Goal: Information Seeking & Learning: Check status

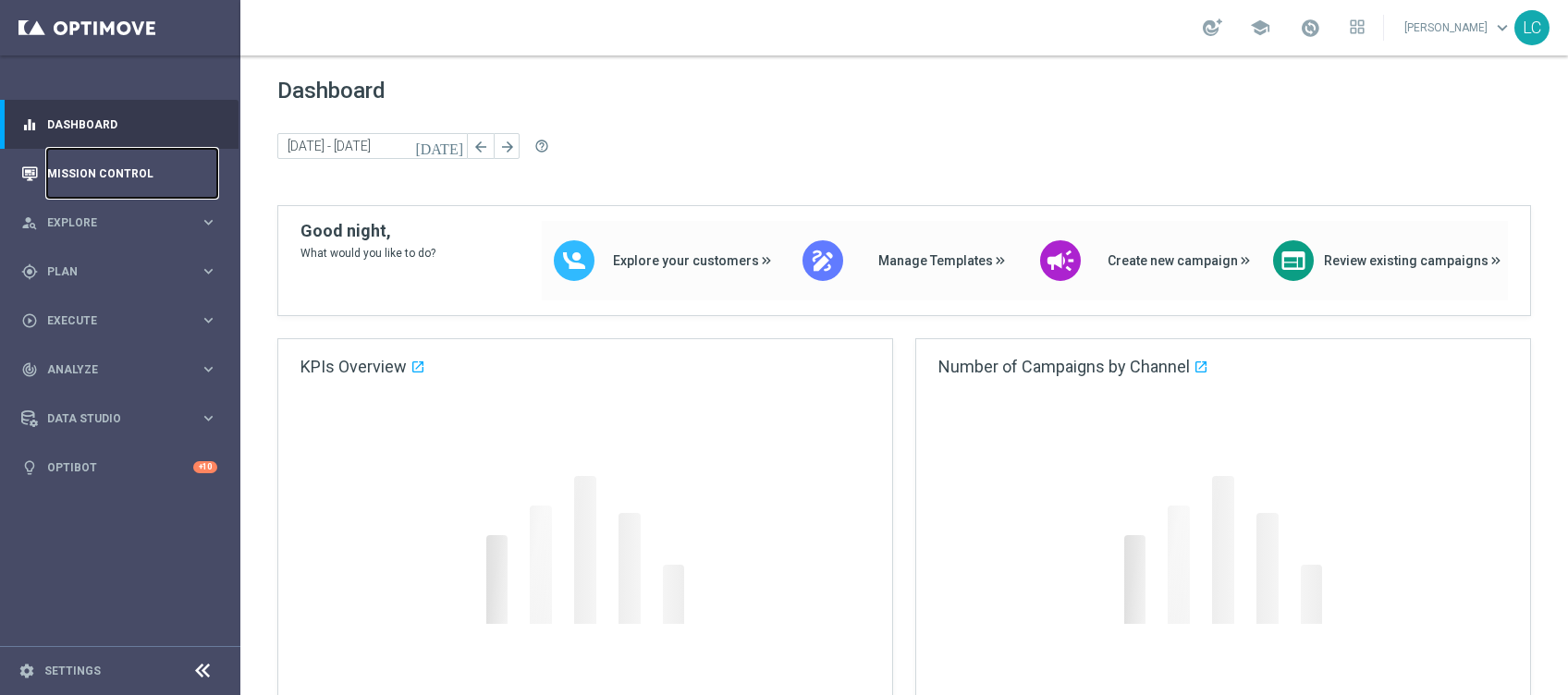
click at [51, 176] on link "Mission Control" at bounding box center [132, 173] width 170 height 49
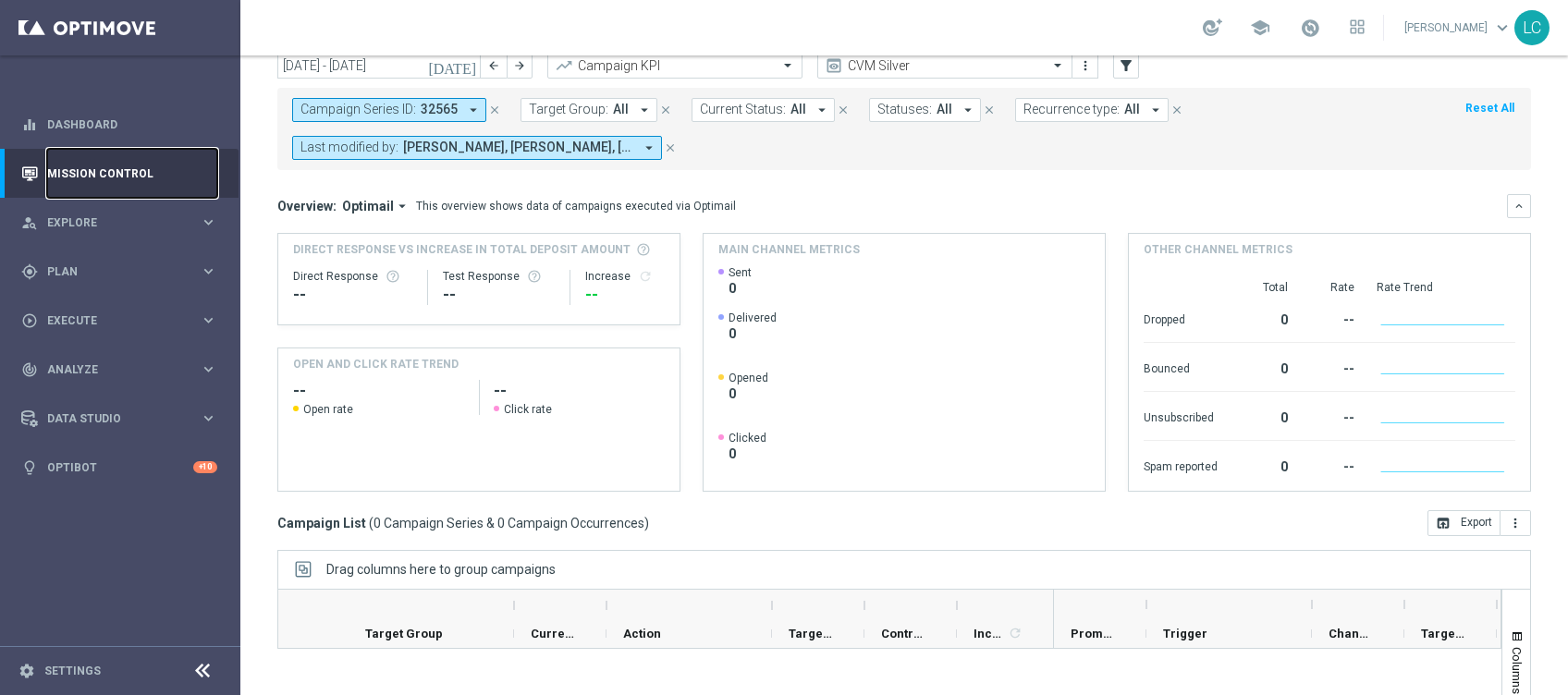
scroll to position [45, 0]
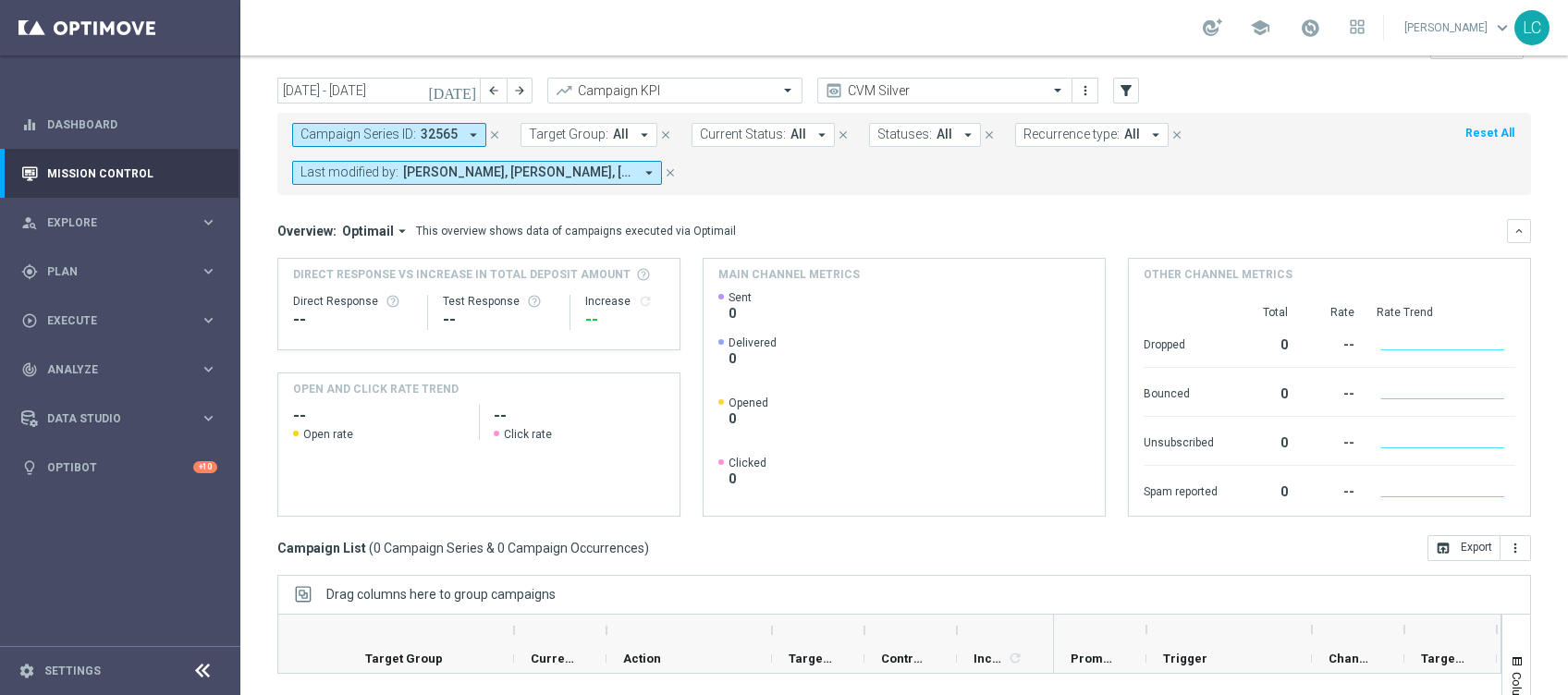
click at [496, 133] on icon "close" at bounding box center [494, 134] width 13 height 13
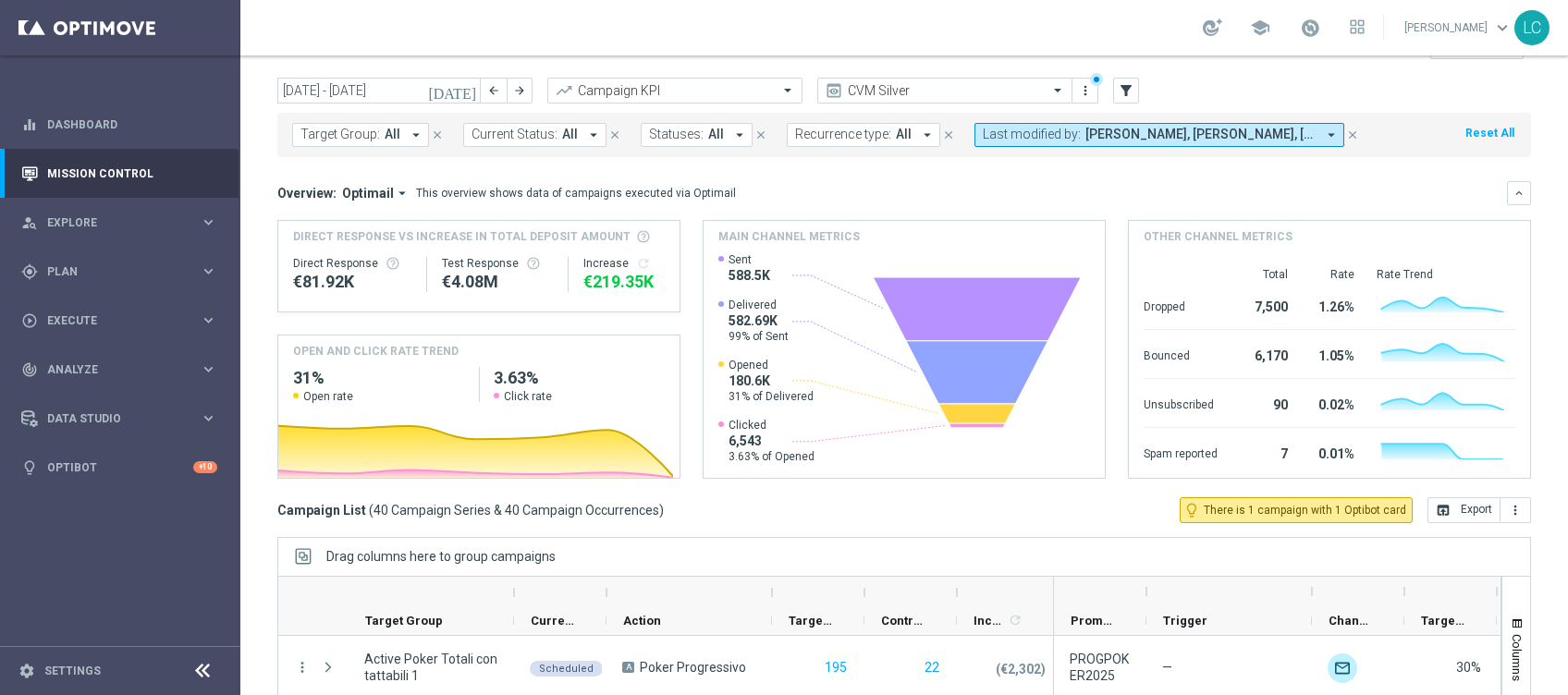
click at [1051, 140] on span "Last modified by:" at bounding box center [1031, 134] width 98 height 15
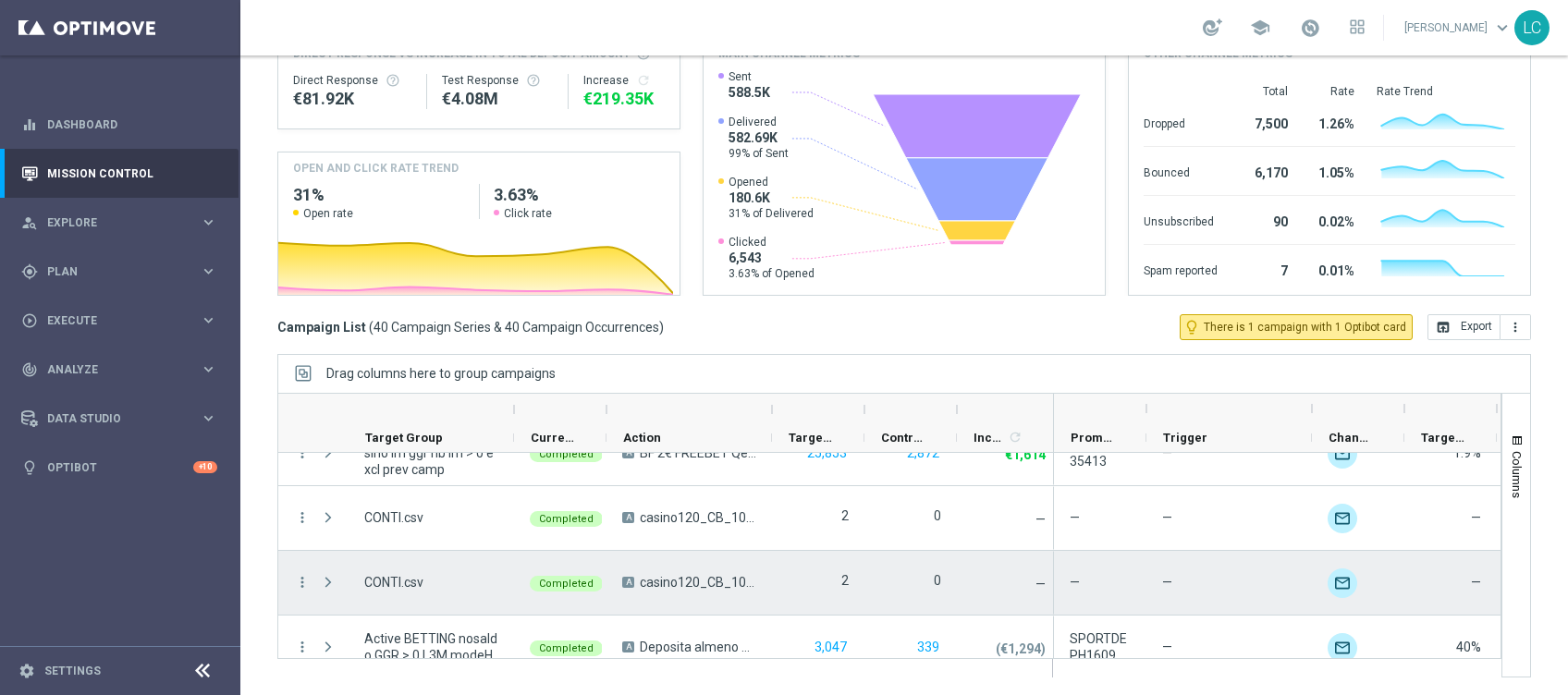
scroll to position [0, 0]
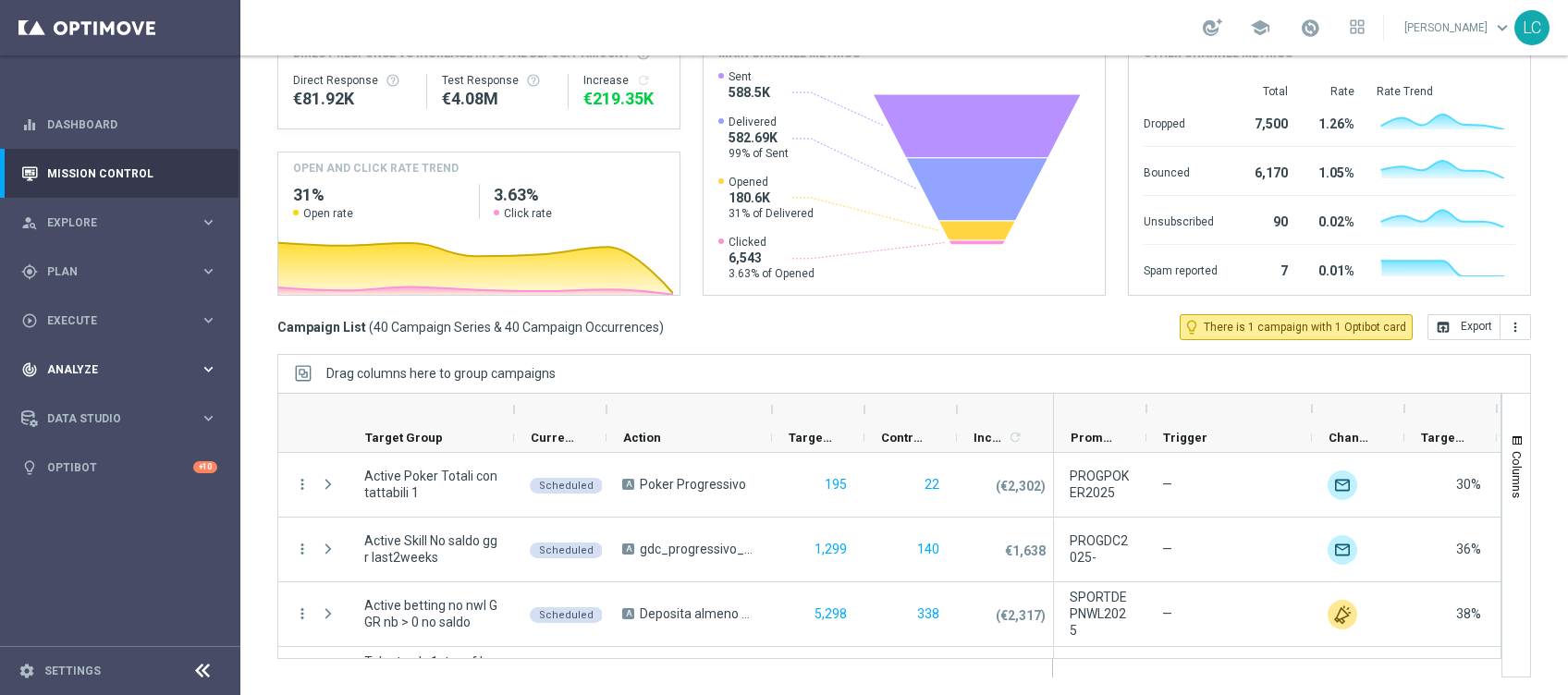
click at [140, 364] on span "Analyze" at bounding box center [124, 369] width 153 height 11
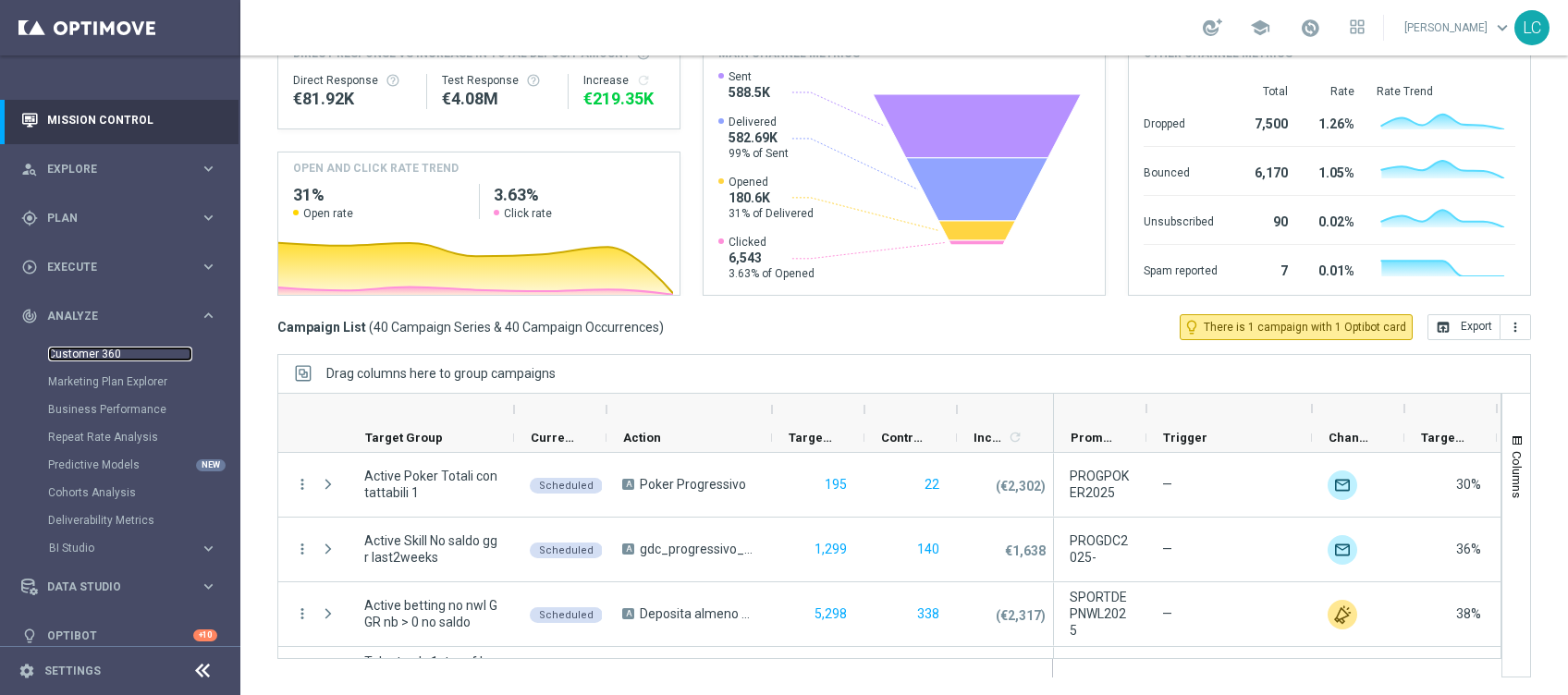
click at [77, 358] on link "Customer 360" at bounding box center [120, 354] width 144 height 14
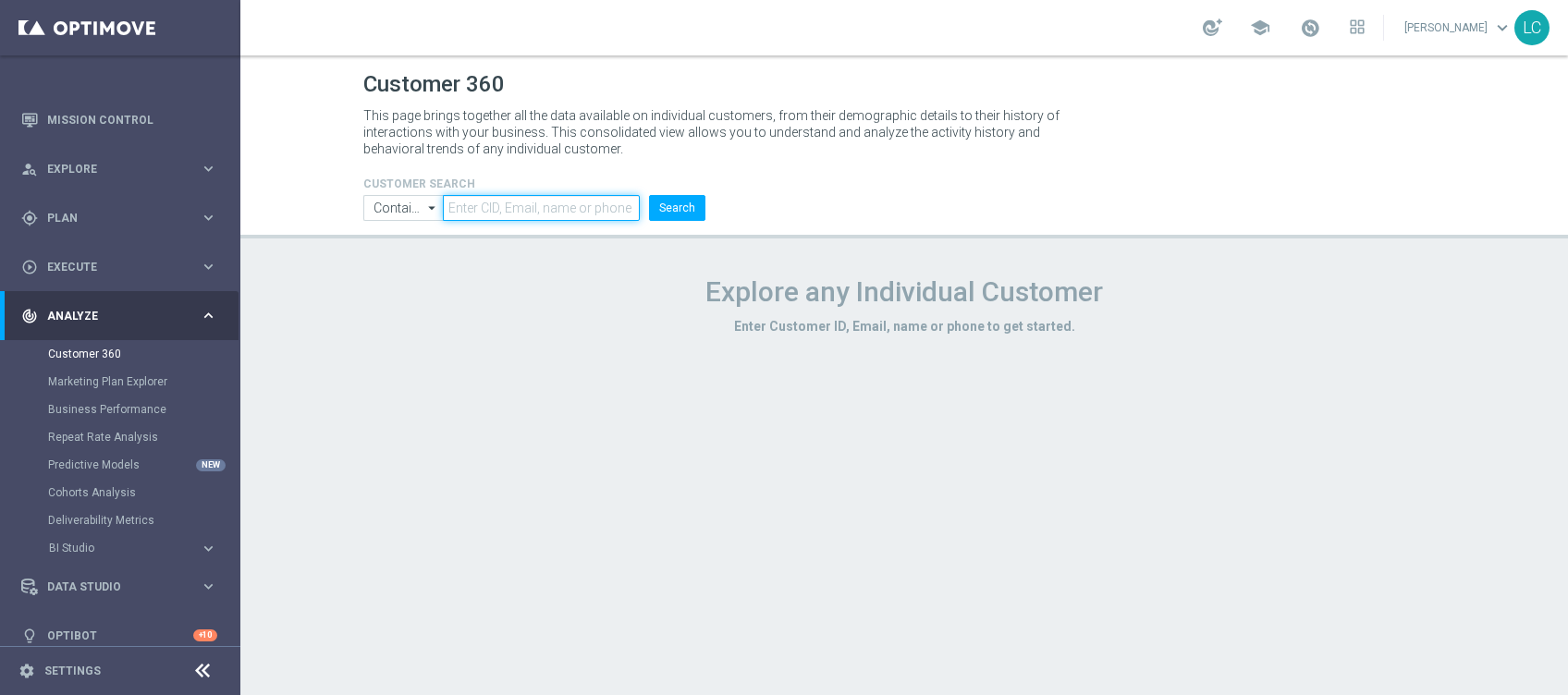
click at [537, 215] on input "text" at bounding box center [541, 208] width 197 height 26
type input "phimperatoreadriano@gmail.com"
click at [690, 216] on button "Search" at bounding box center [678, 208] width 56 height 26
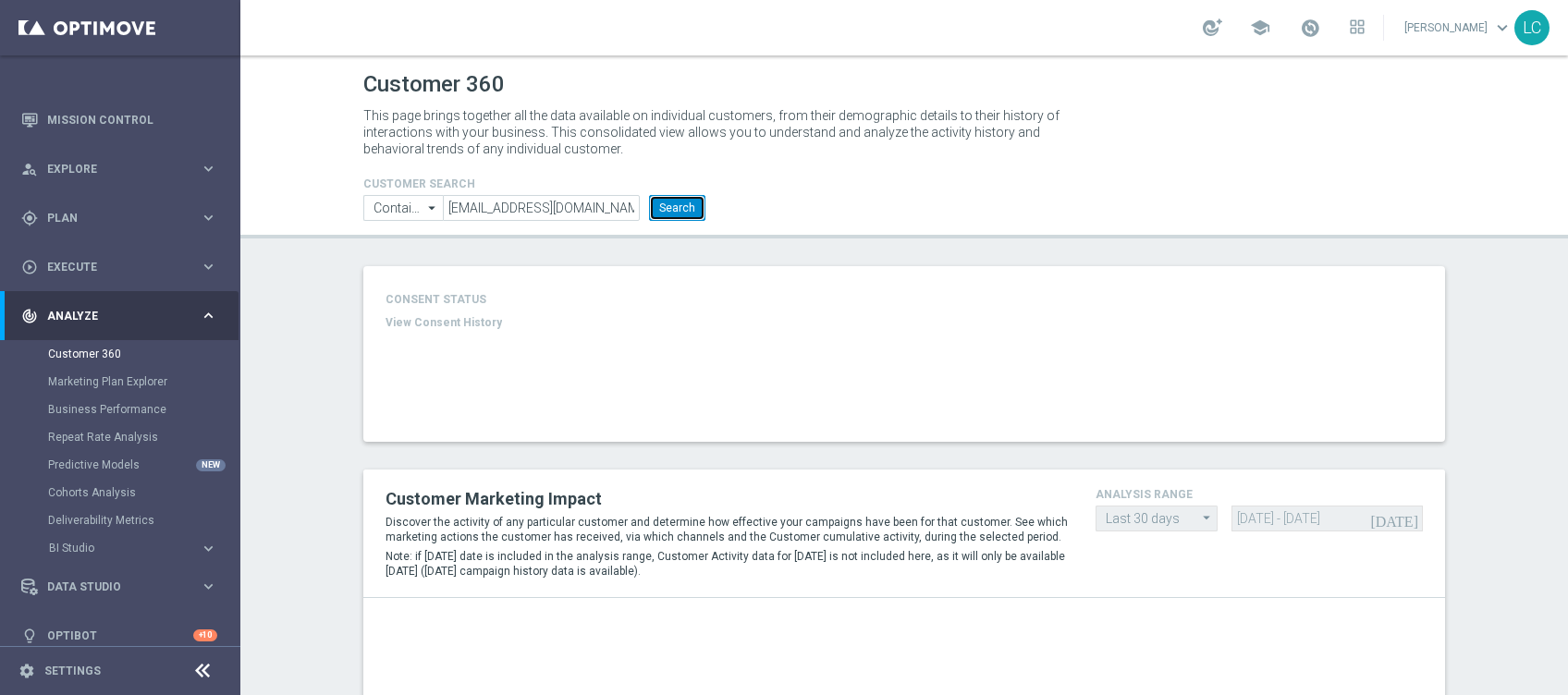
type input "Total Deposit Amount"
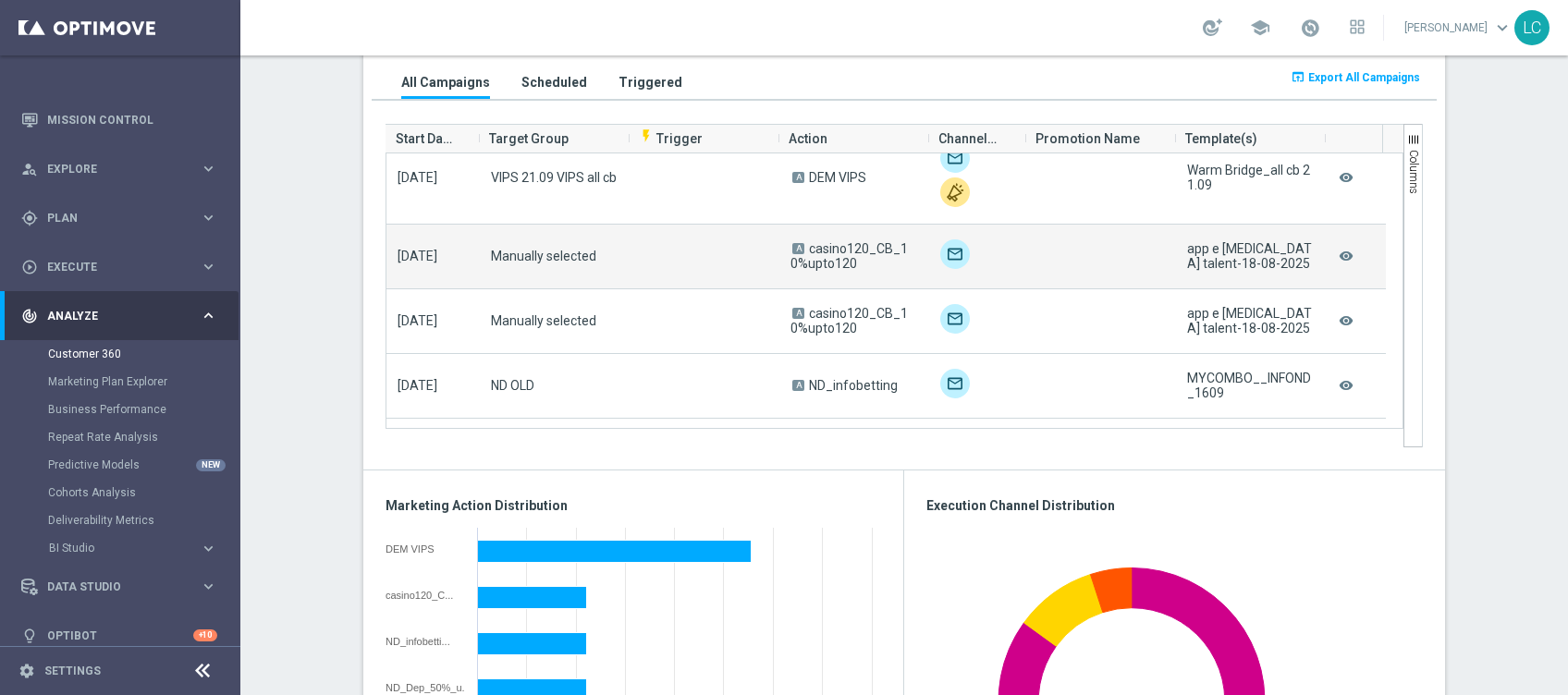
scroll to position [21, 0]
click at [1344, 251] on icon "remove_red_eye" at bounding box center [1346, 256] width 18 height 24
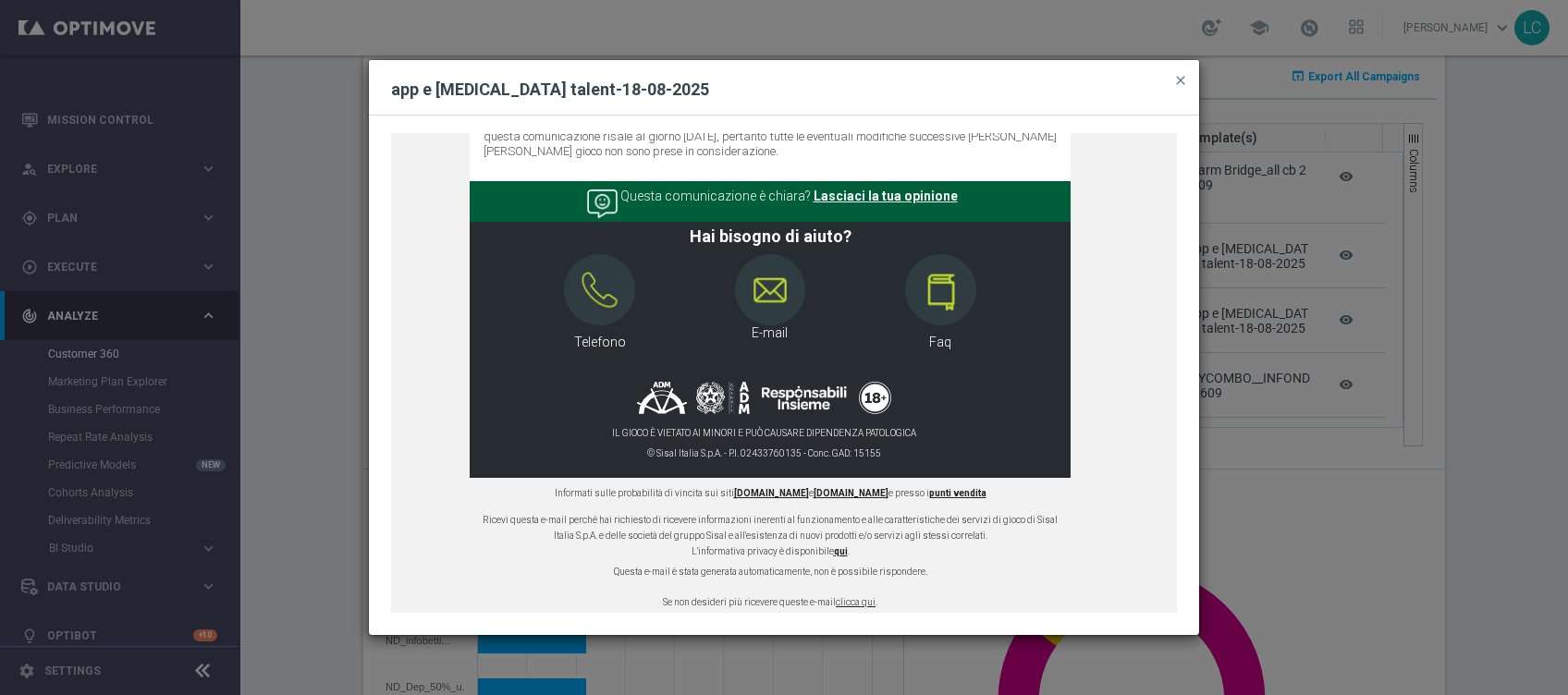
scroll to position [0, 0]
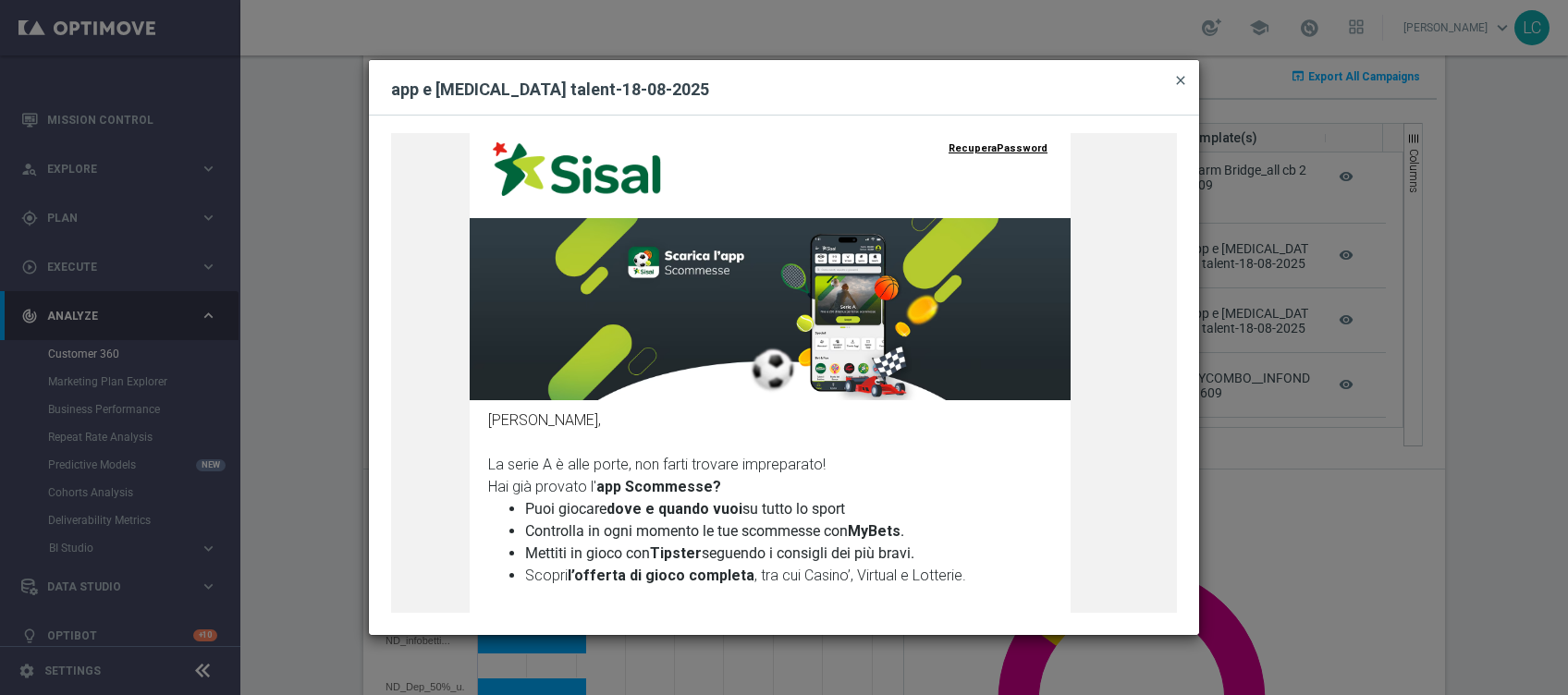
click at [1180, 80] on span "close" at bounding box center [1180, 80] width 15 height 14
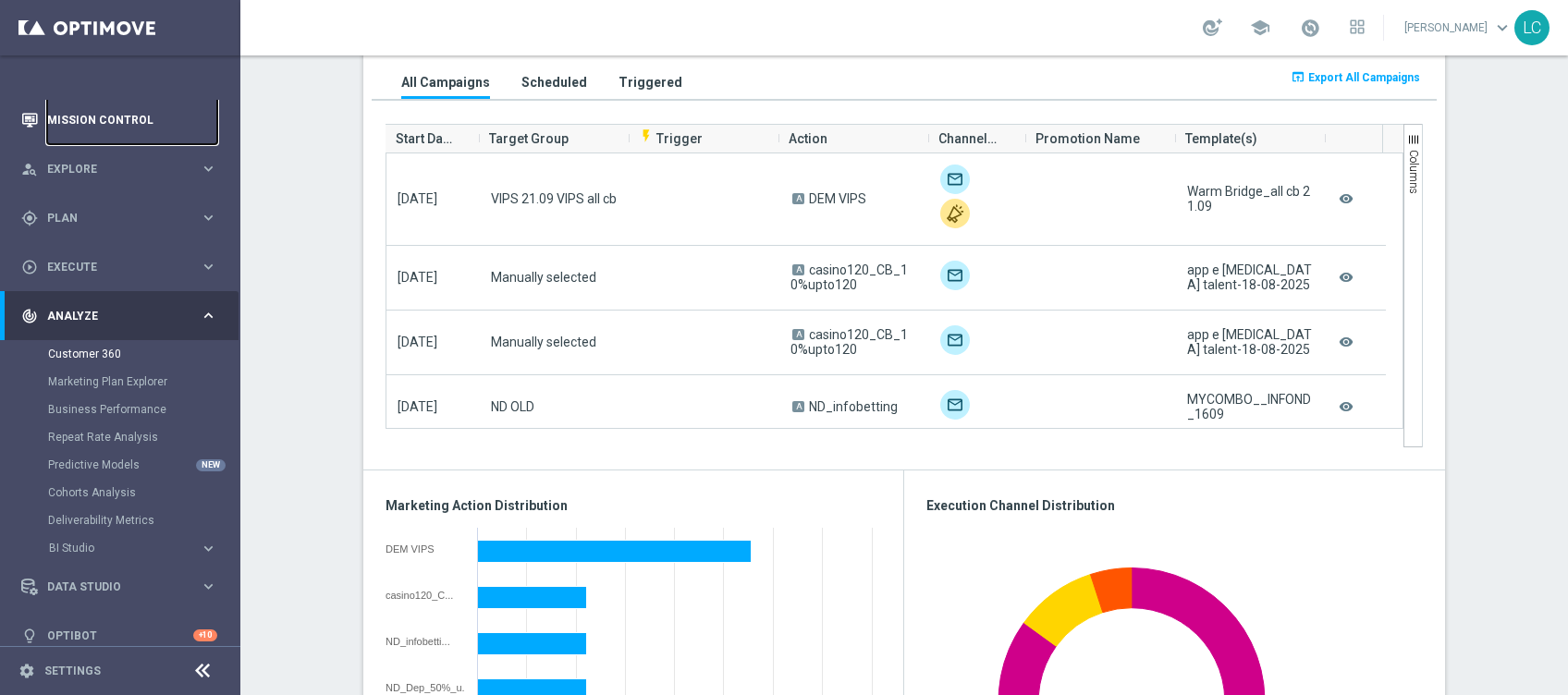
click at [89, 123] on link "Mission Control" at bounding box center [132, 120] width 170 height 49
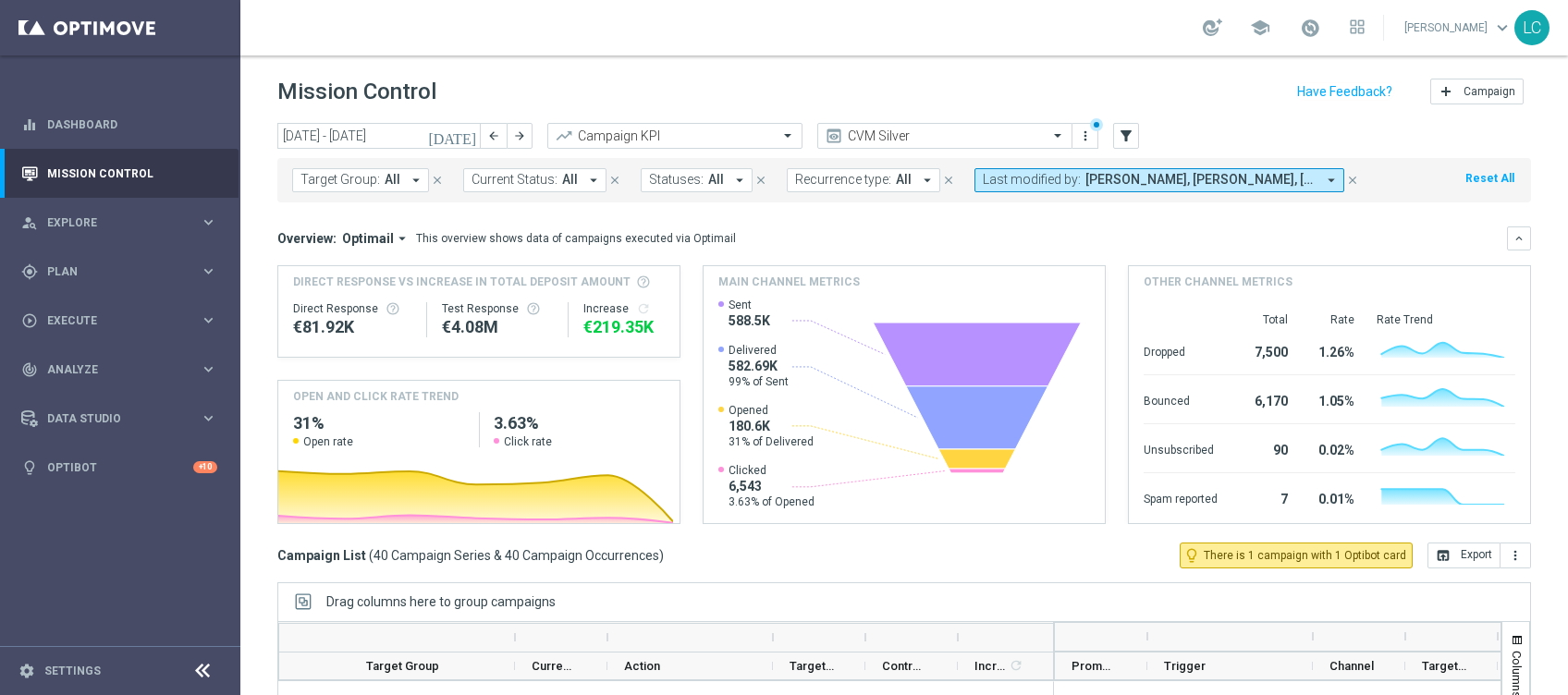
click at [1347, 181] on icon "close" at bounding box center [1352, 180] width 13 height 13
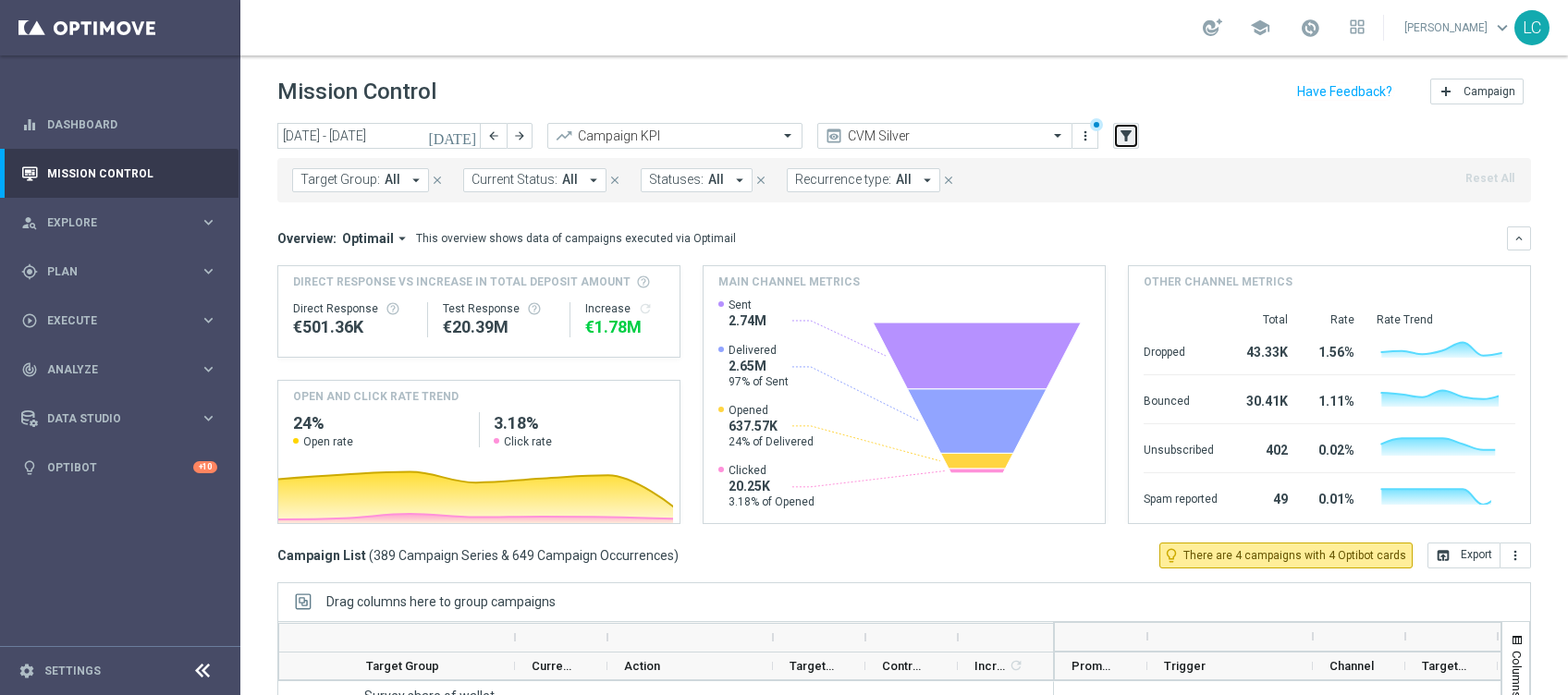
click at [1126, 136] on icon "filter_alt" at bounding box center [1126, 135] width 16 height 16
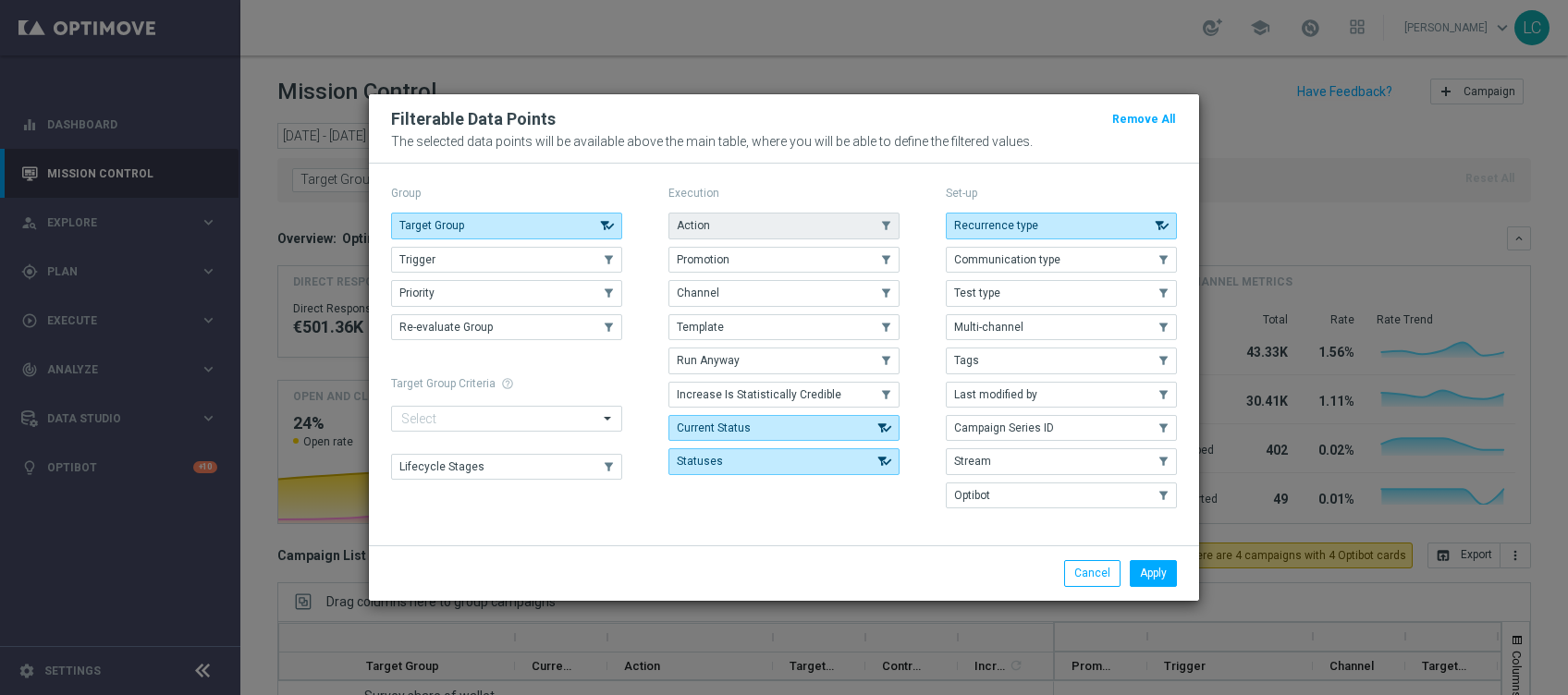
click at [751, 225] on button "Action" at bounding box center [784, 225] width 231 height 26
click at [1144, 577] on button "Apply" at bounding box center [1153, 573] width 47 height 26
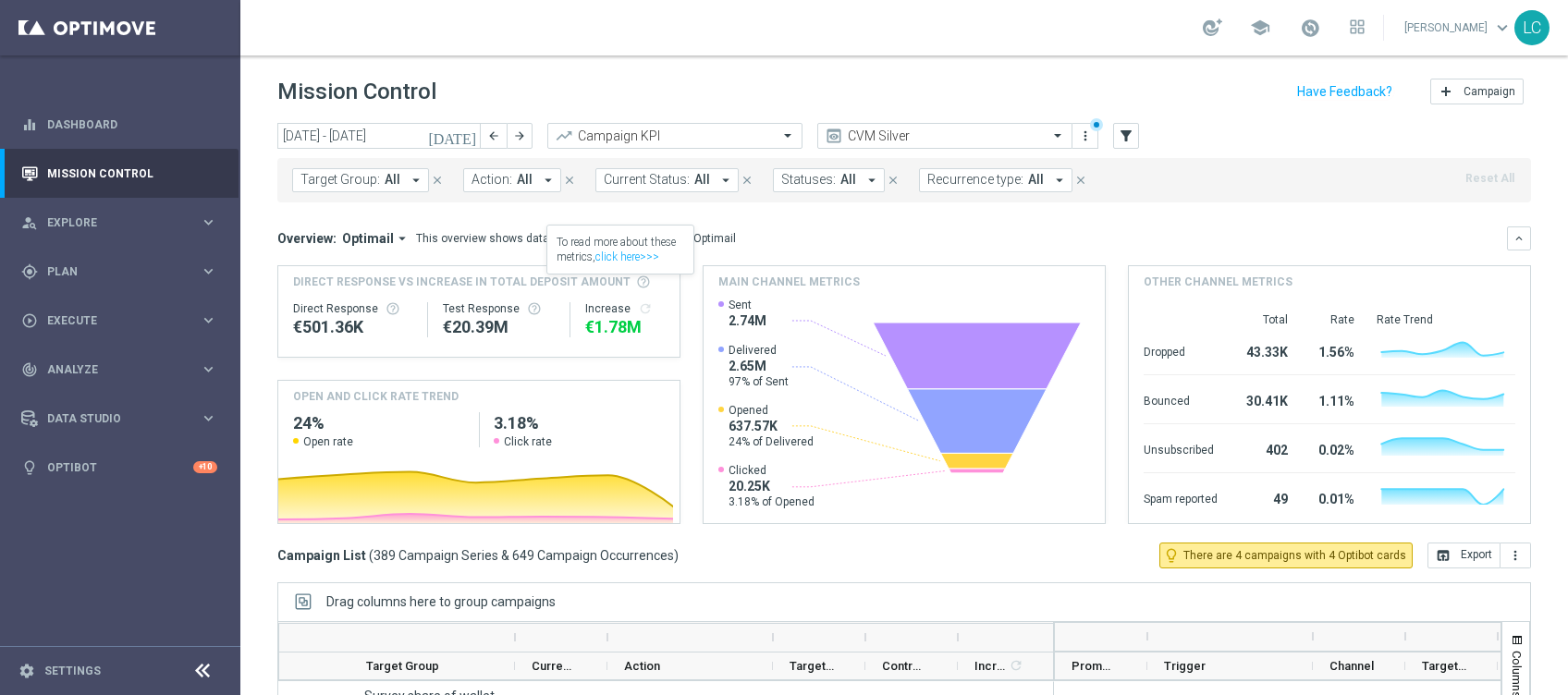
click at [509, 175] on button "Action: All arrow_drop_down" at bounding box center [511, 180] width 98 height 24
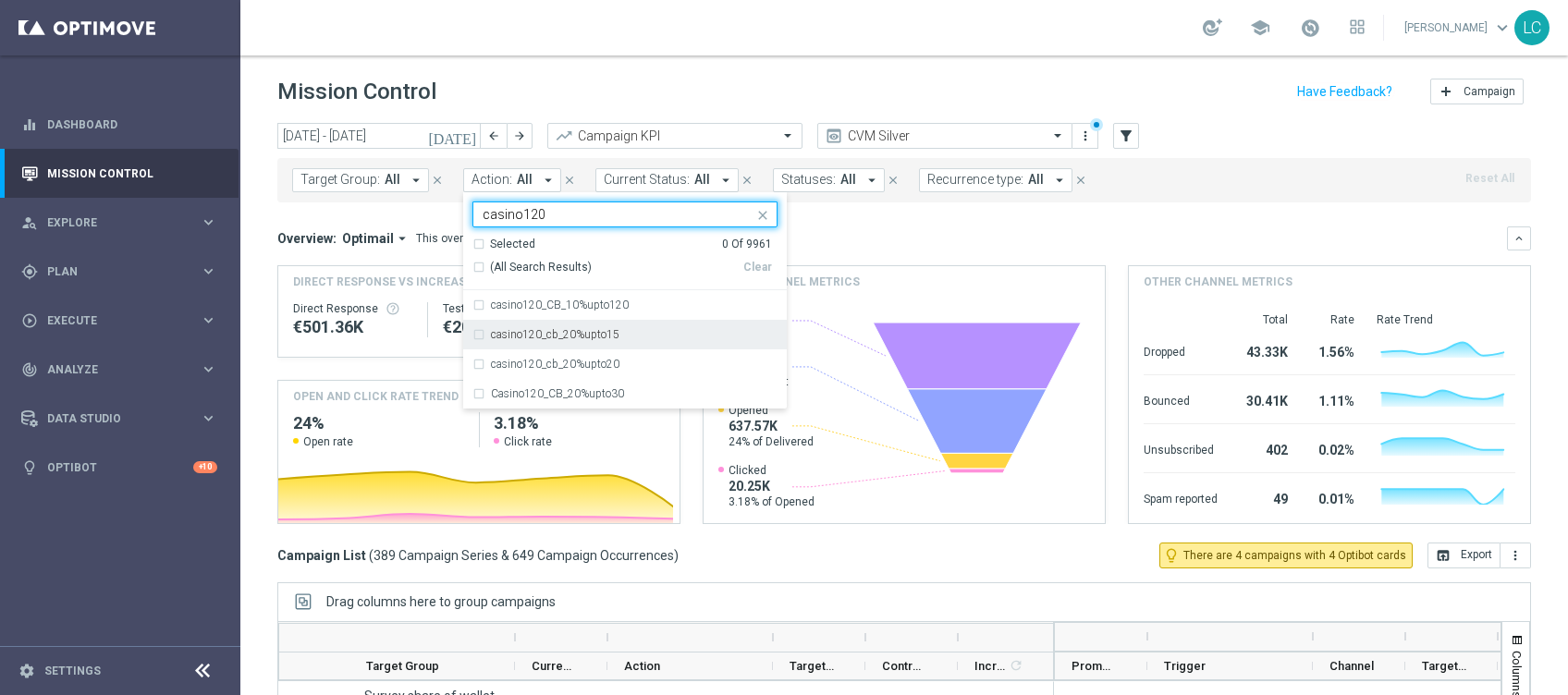
click at [474, 334] on div "casino120_cb_20%upto15" at bounding box center [625, 334] width 305 height 30
type input "casino120"
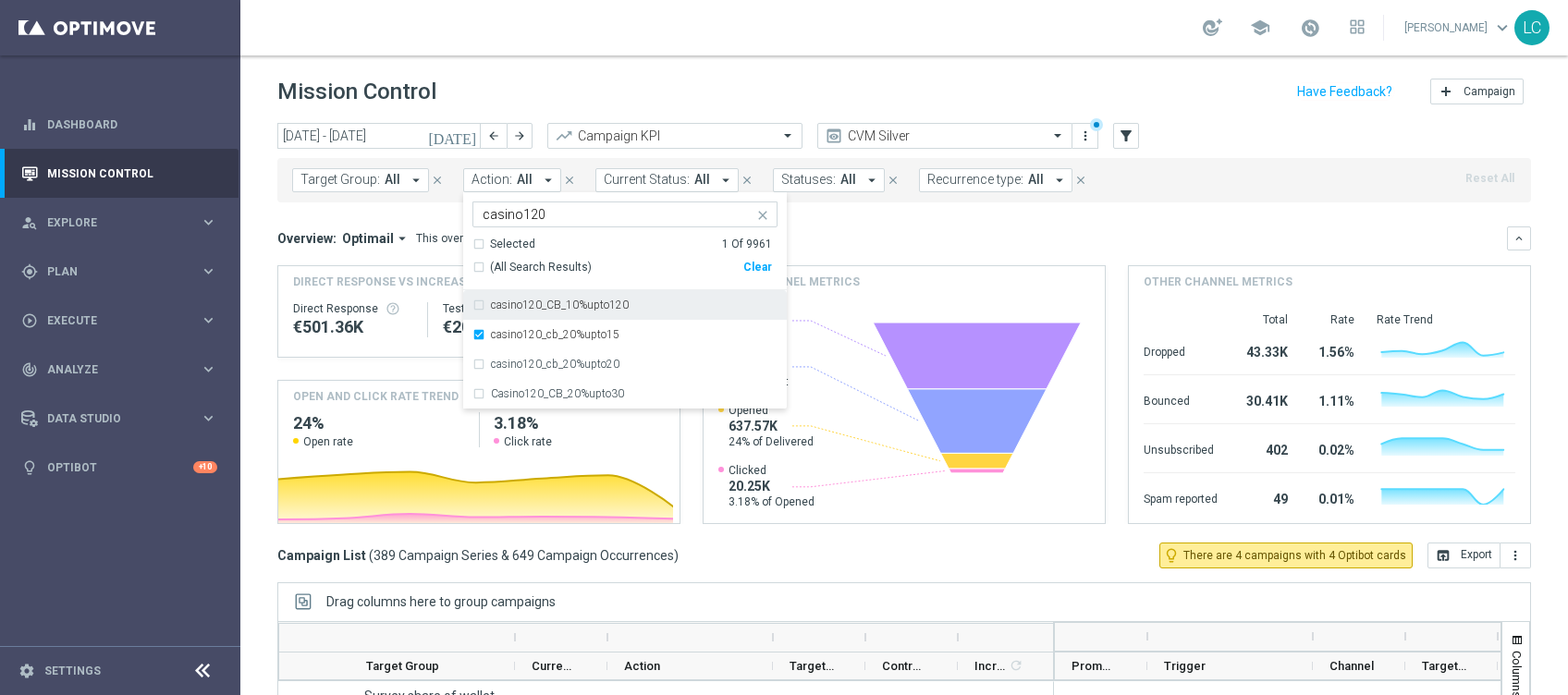
click at [475, 303] on div "casino120_CB_10%upto120" at bounding box center [625, 304] width 305 height 30
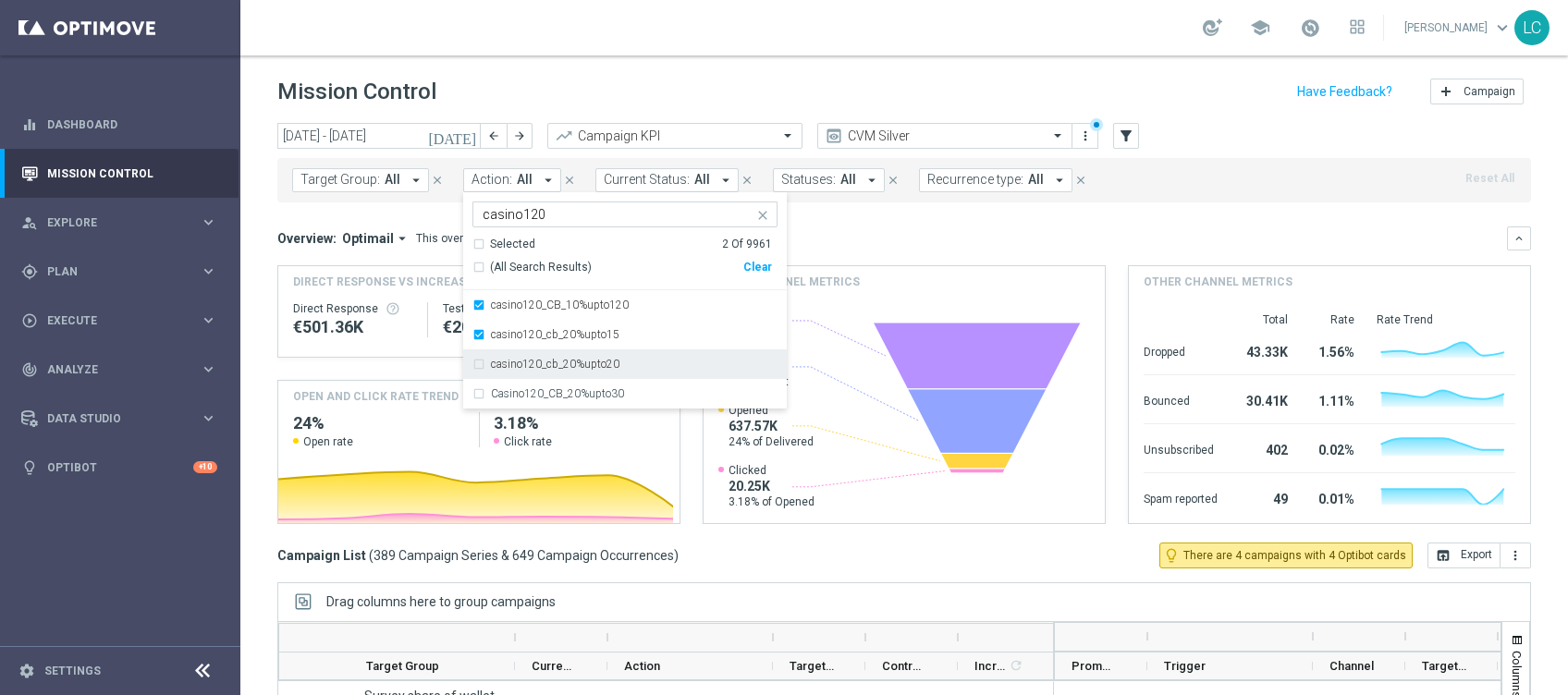
click at [476, 362] on div "casino120_cb_20%upto20" at bounding box center [625, 364] width 305 height 30
click at [474, 400] on div "Casino120_CB_20%upto30" at bounding box center [625, 393] width 305 height 30
click at [884, 240] on div "Overview: Optimail arrow_drop_down This overview shows data of campaigns execut…" at bounding box center [892, 238] width 1230 height 16
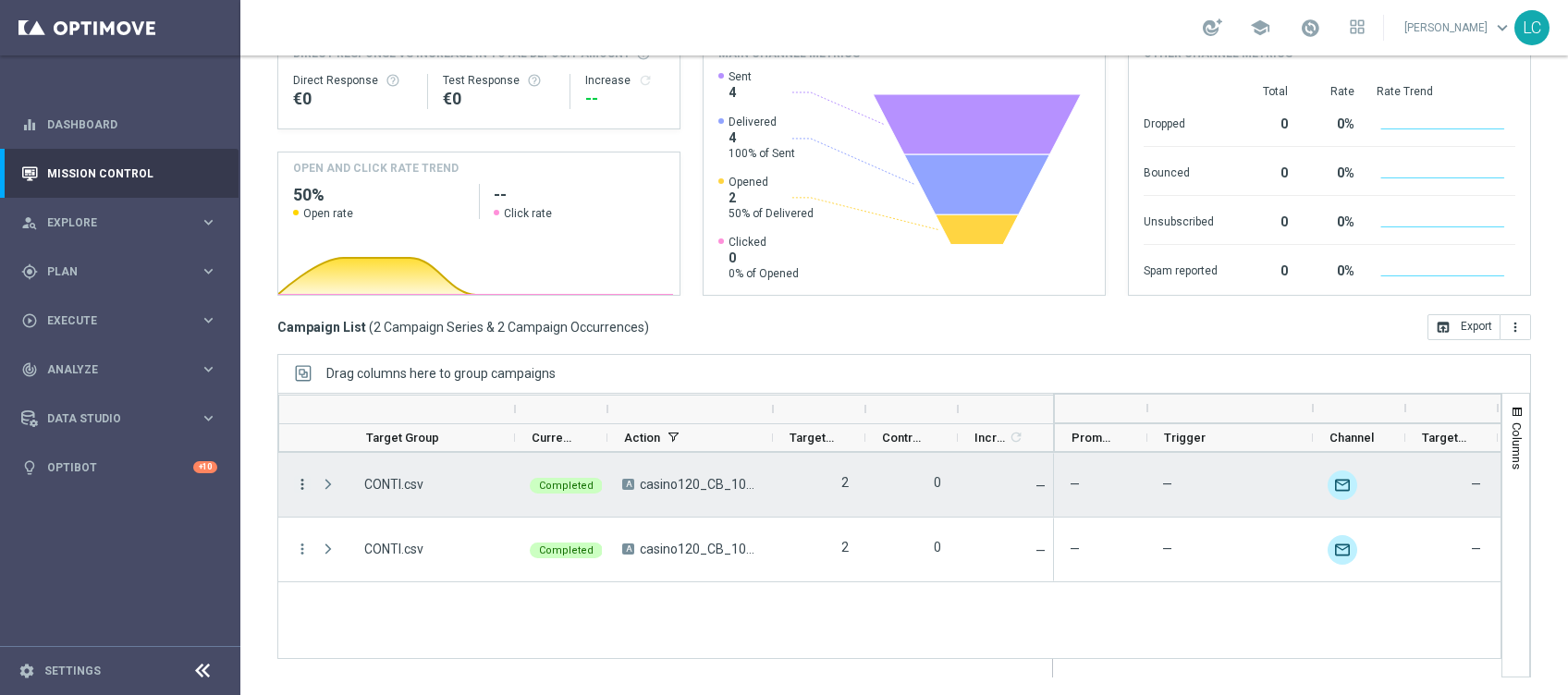
click at [301, 485] on icon "more_vert" at bounding box center [302, 484] width 16 height 16
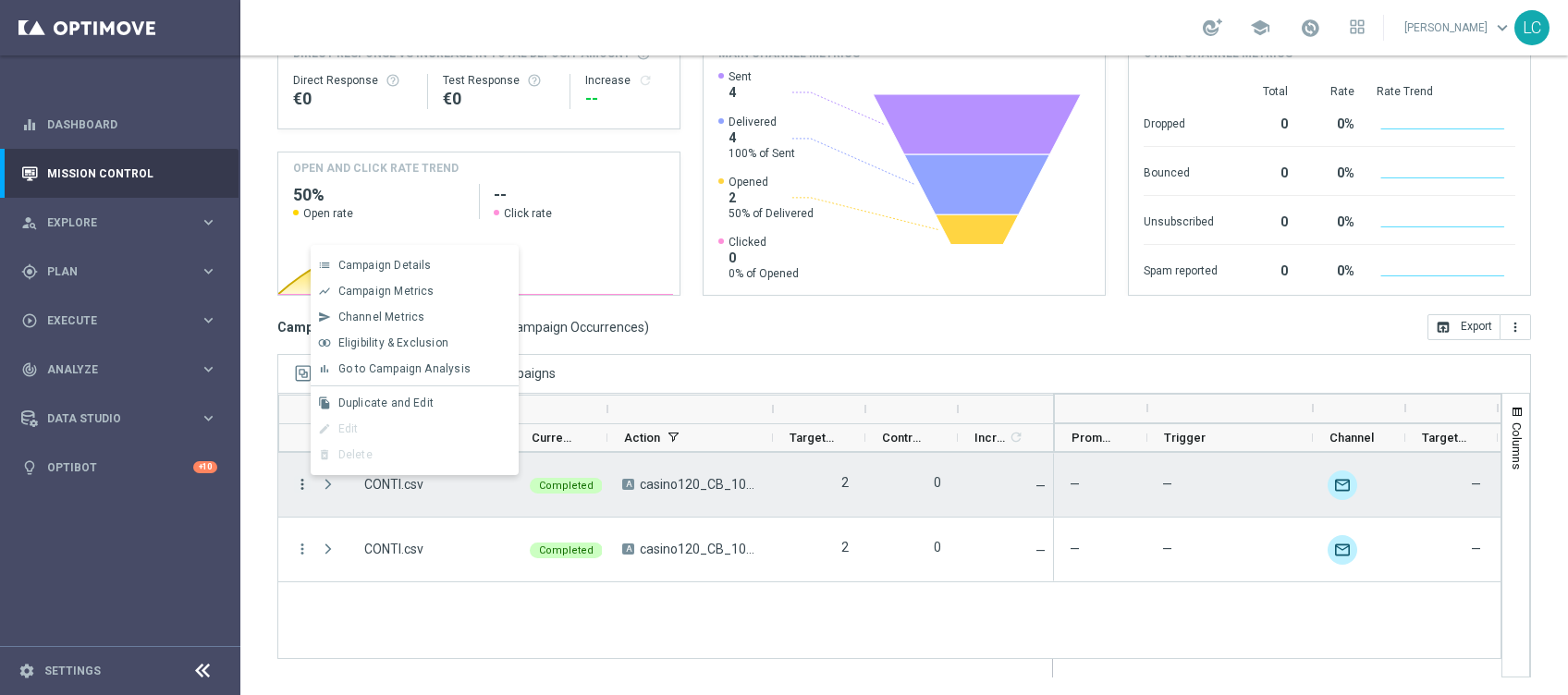
click at [301, 485] on icon "more_vert" at bounding box center [302, 484] width 16 height 16
click at [713, 321] on div "Campaign List ( 2 Campaign Series & 2 Campaign Occurrences ) open_in_browser Ex…" at bounding box center [904, 327] width 1254 height 26
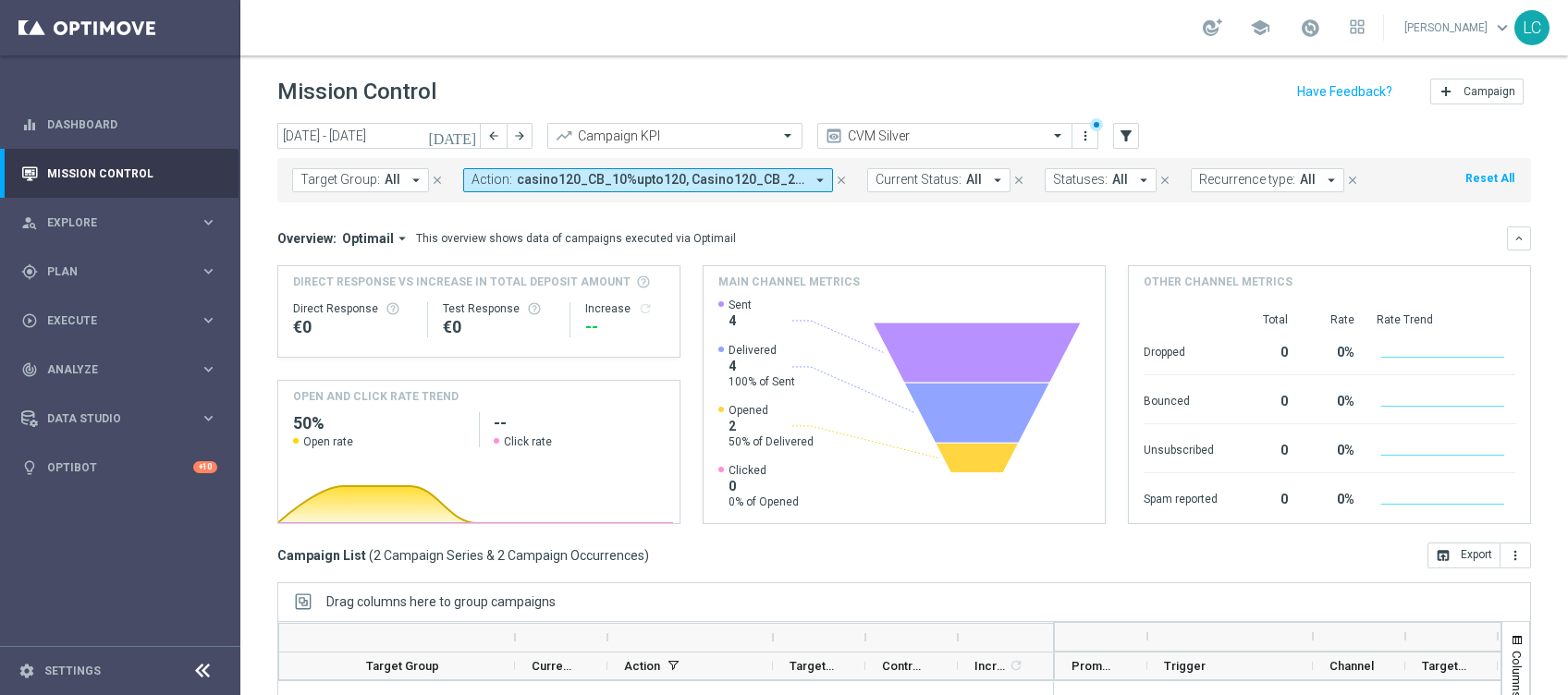
click at [836, 186] on icon "close" at bounding box center [841, 180] width 13 height 13
